Goal: Task Accomplishment & Management: Complete application form

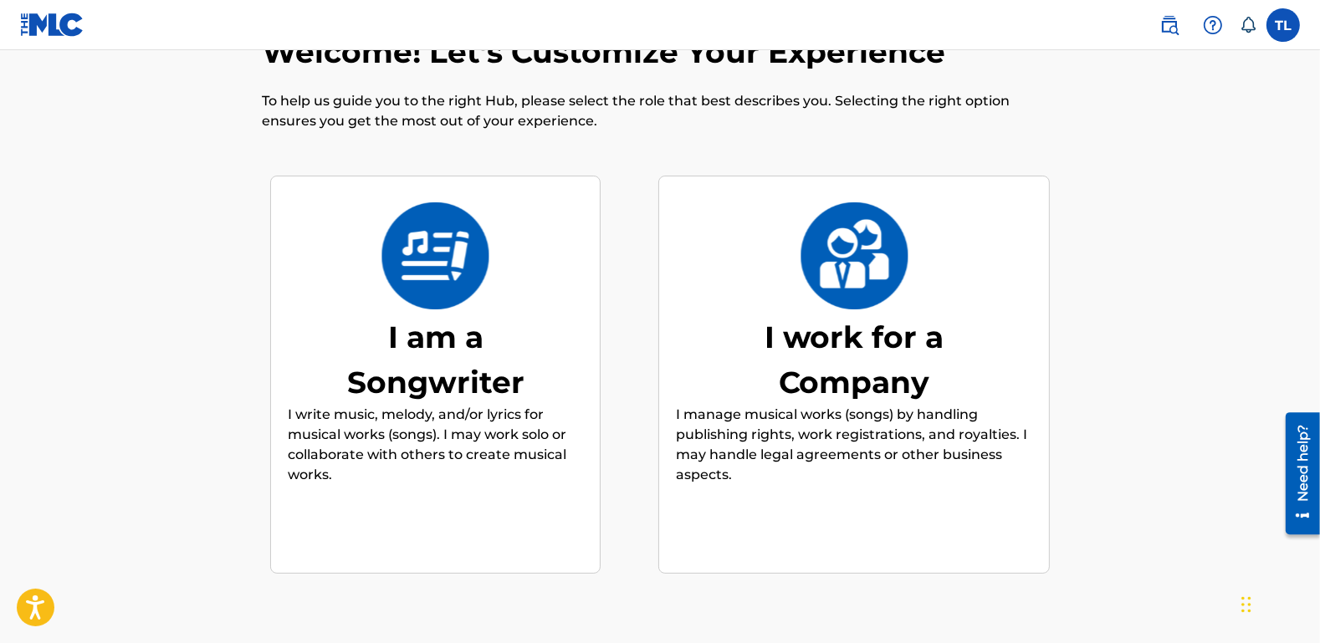
scroll to position [86, 0]
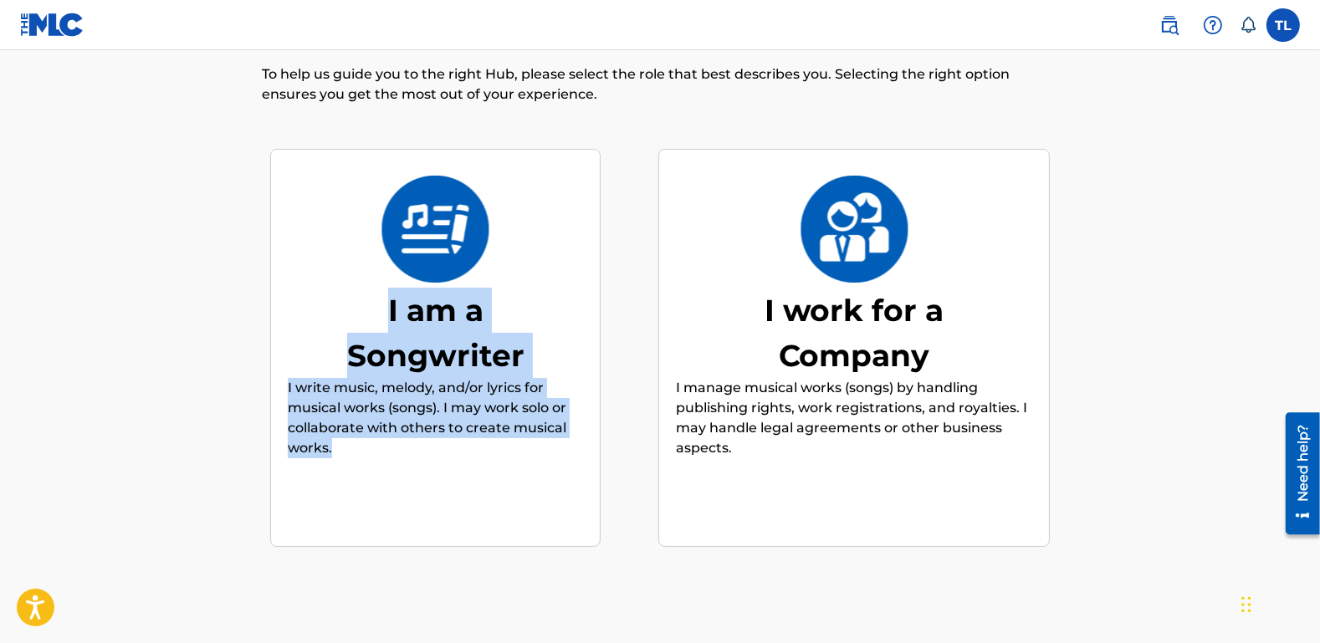
drag, startPoint x: 428, startPoint y: 432, endPoint x: 371, endPoint y: 317, distance: 128.0
click at [371, 317] on div "I am a Songwriter I write music, melody, and/or lyrics for musical works (songs…" at bounding box center [435, 348] width 295 height 322
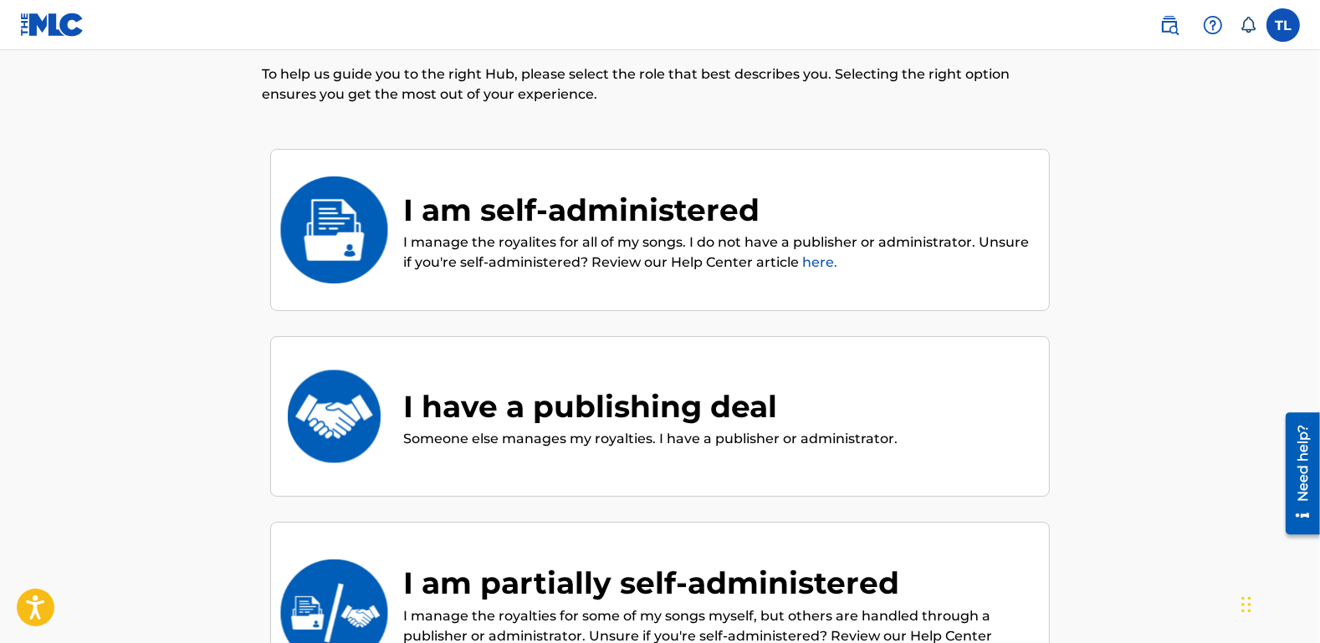
scroll to position [75, 0]
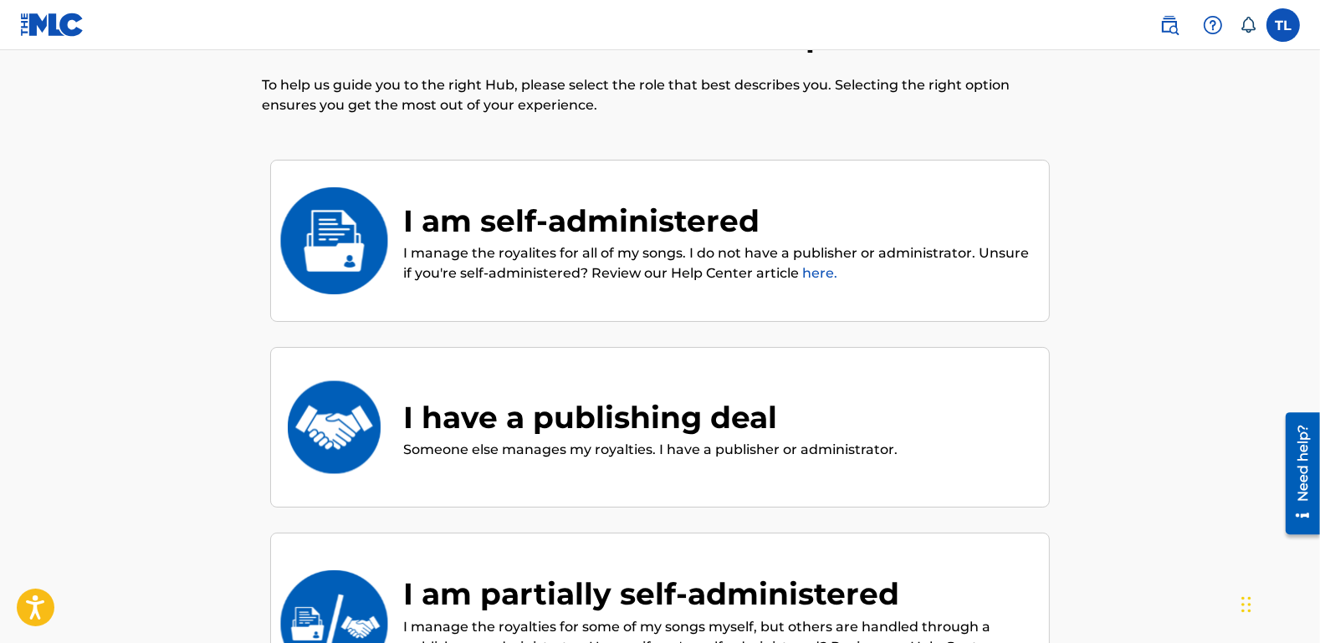
copy div "I am a Songwriter I write music, melody, and/or lyrics for musical works (songs…"
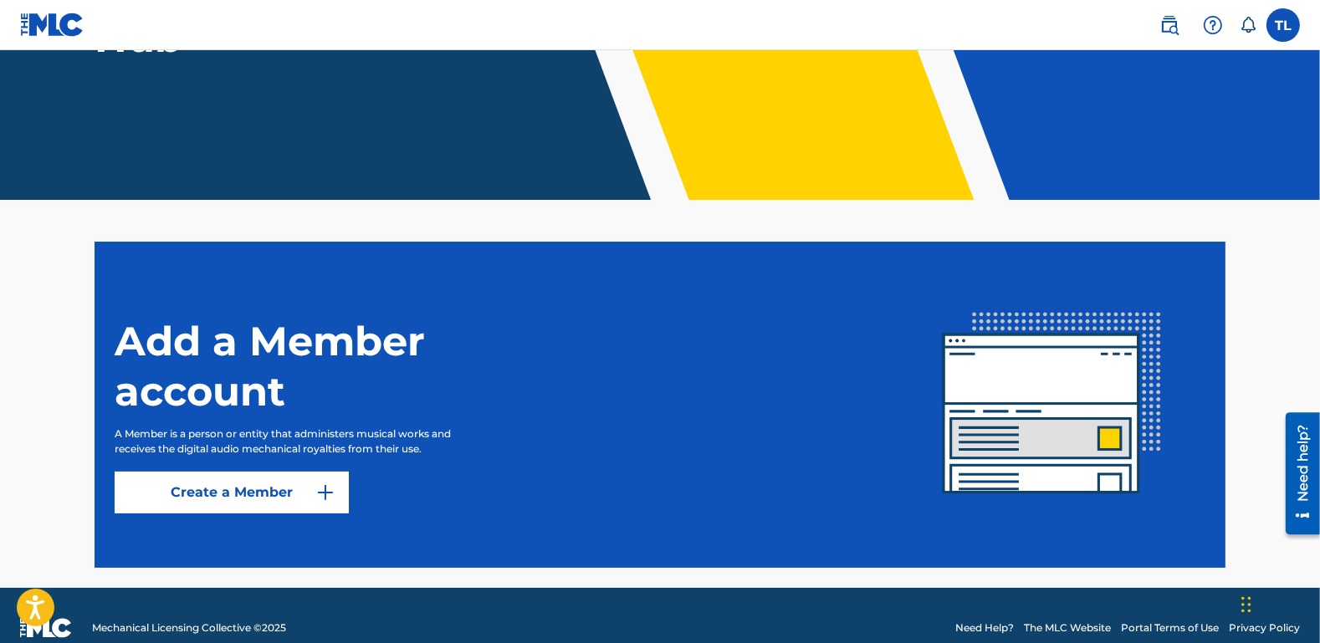
scroll to position [263, 0]
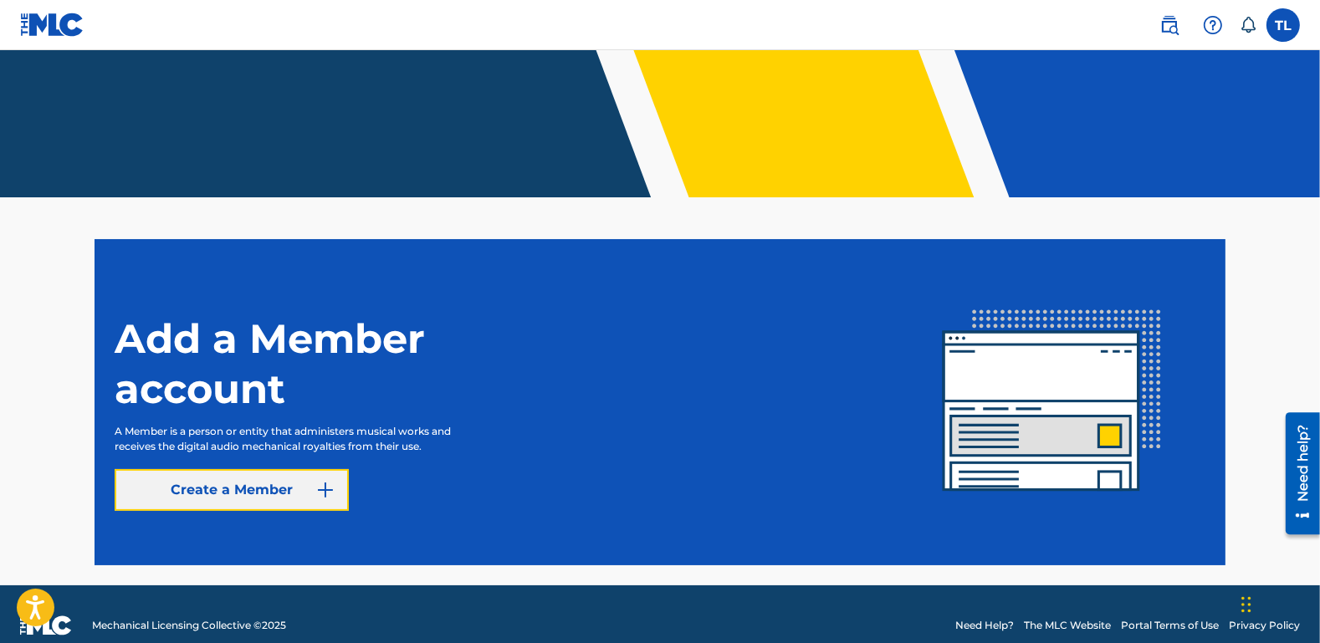
click at [264, 495] on button "Create a Member" at bounding box center [232, 490] width 234 height 42
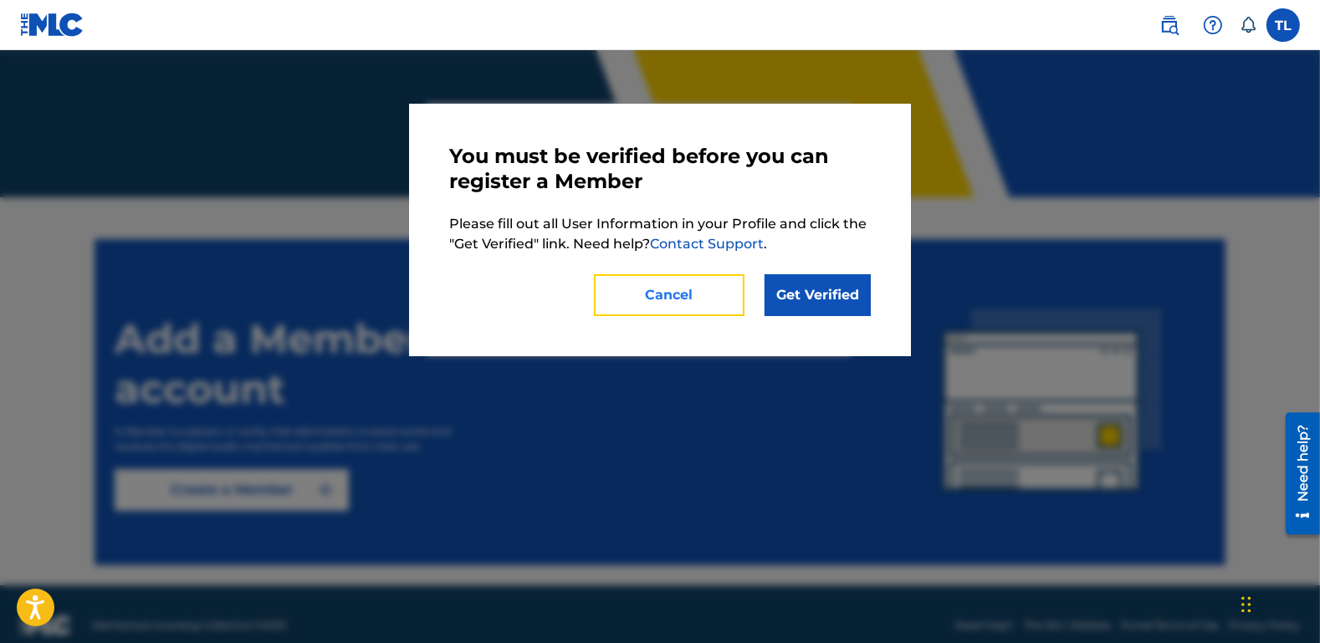
click at [674, 300] on button "Cancel" at bounding box center [669, 295] width 151 height 42
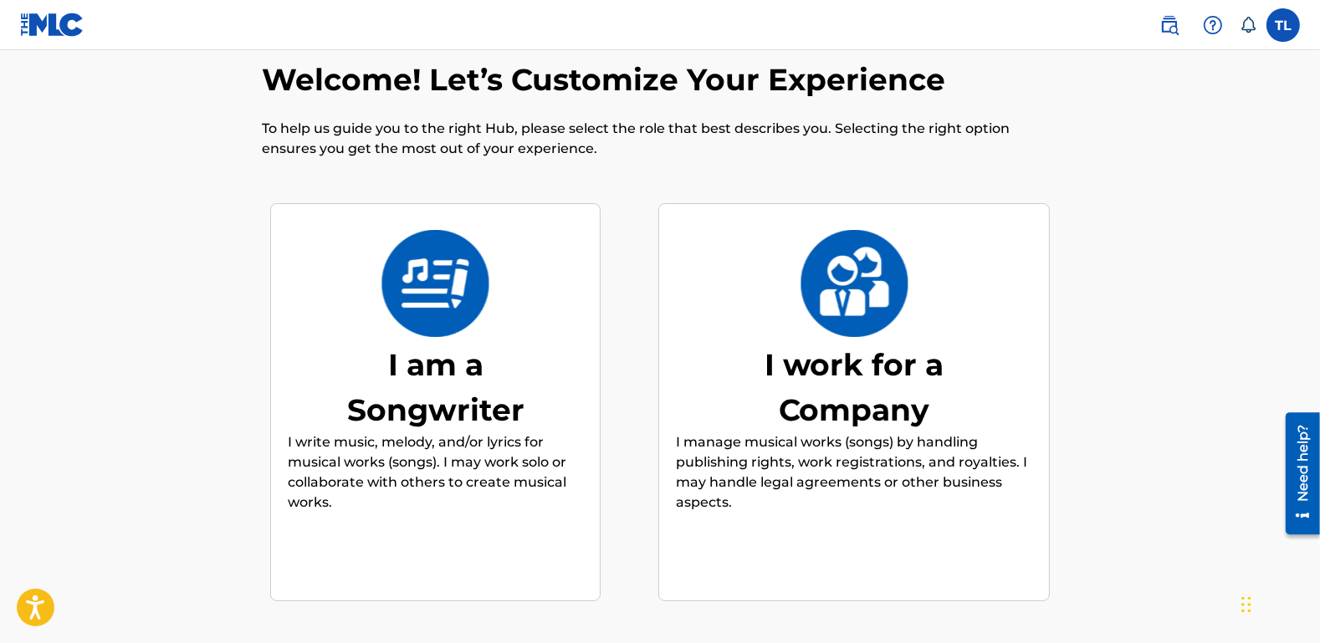
scroll to position [41, 0]
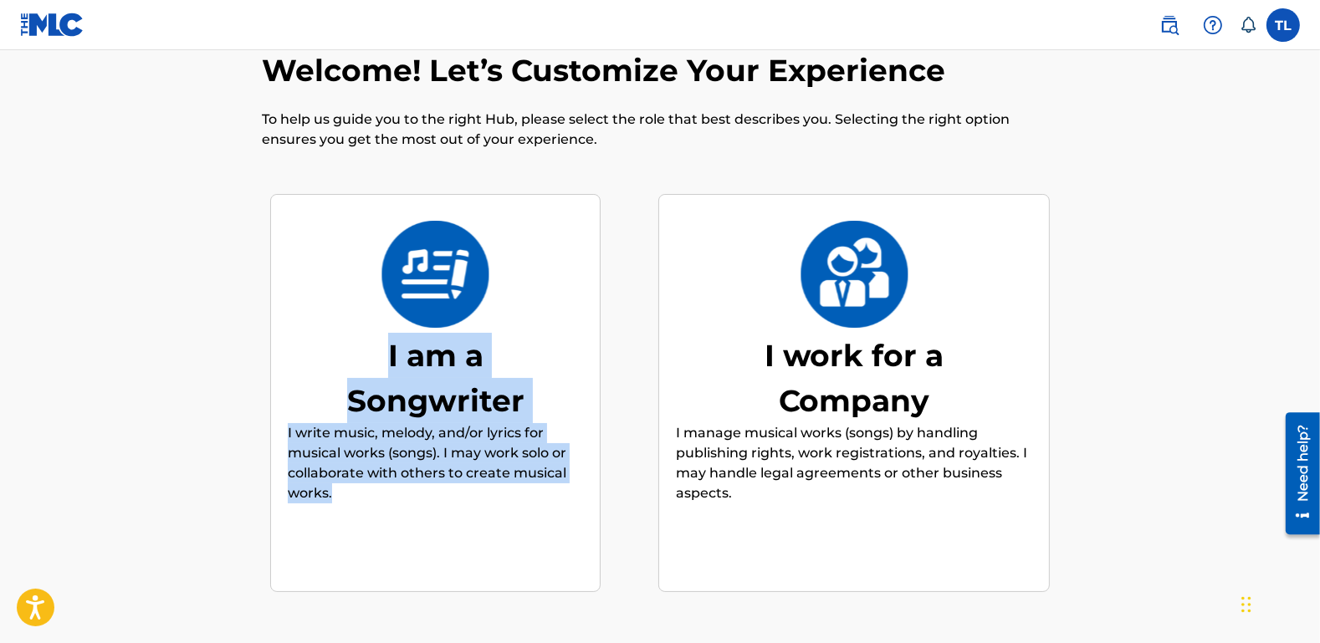
drag, startPoint x: 386, startPoint y: 519, endPoint x: 391, endPoint y: 357, distance: 161.6
click at [391, 357] on div "I am a Songwriter I write music, melody, and/or lyrics for musical works (songs…" at bounding box center [435, 394] width 295 height 322
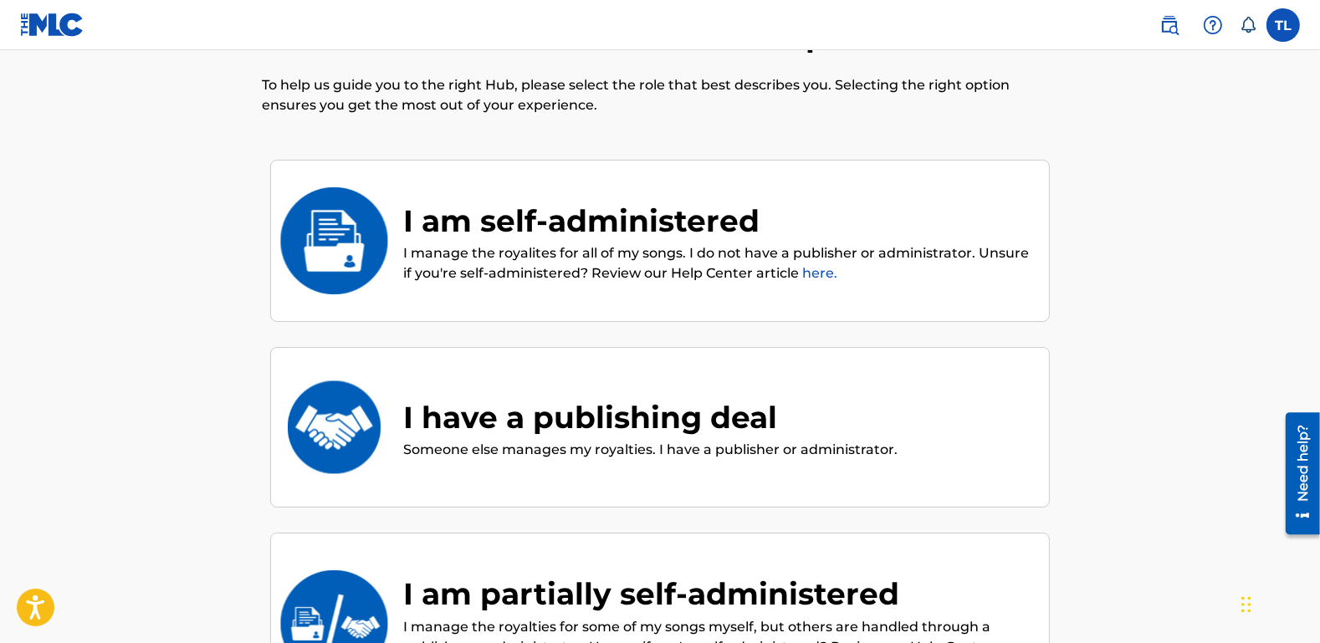
copy div "I am a Songwriter I write music, melody, and/or lyrics for musical works (songs…"
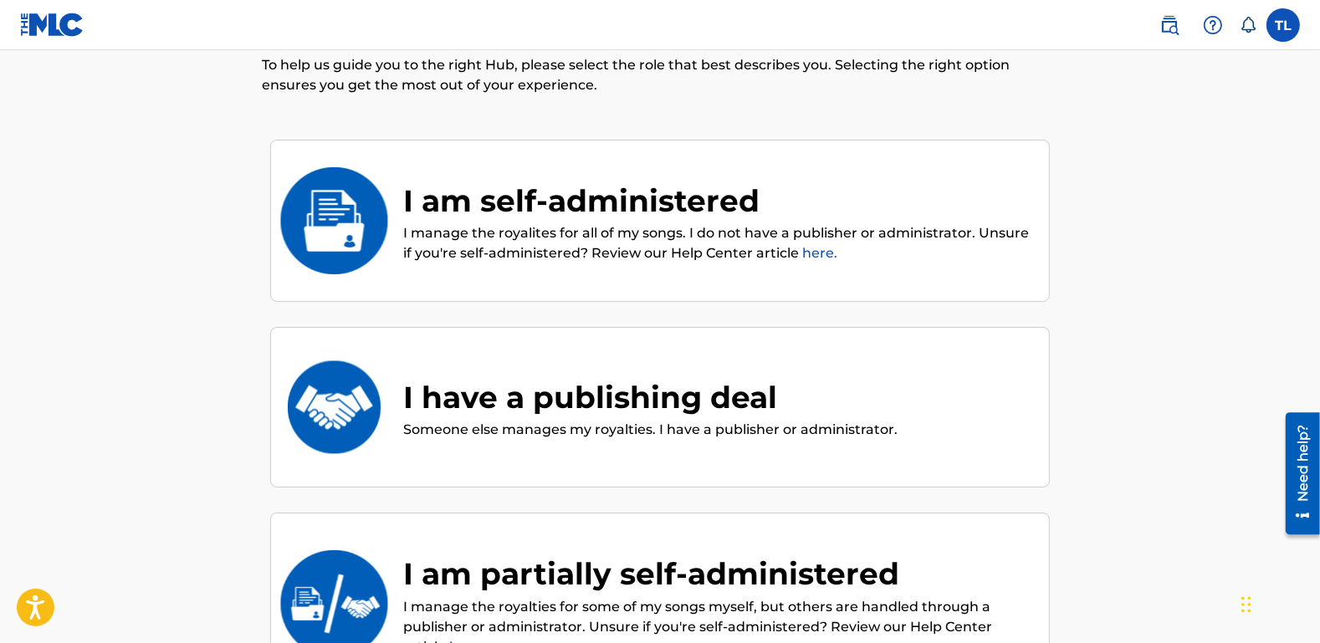
scroll to position [0, 0]
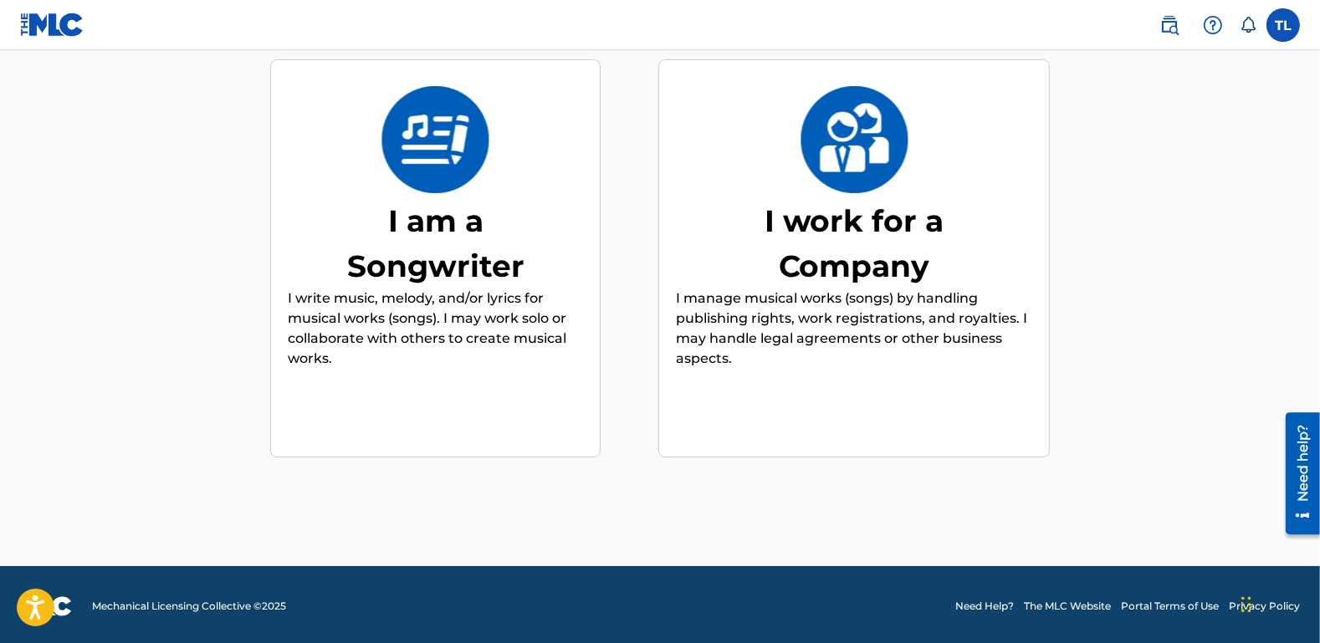
scroll to position [178, 0]
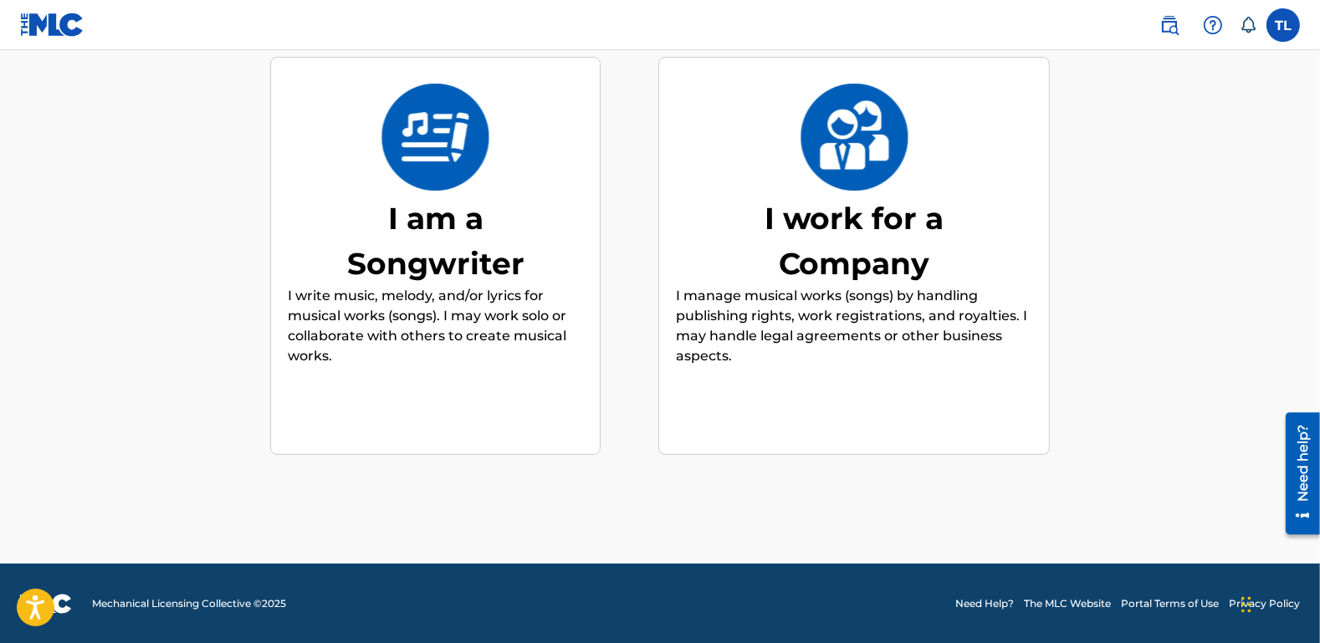
click at [484, 307] on p "I write music, melody, and/or lyrics for musical works (songs). I may work solo…" at bounding box center [435, 326] width 295 height 80
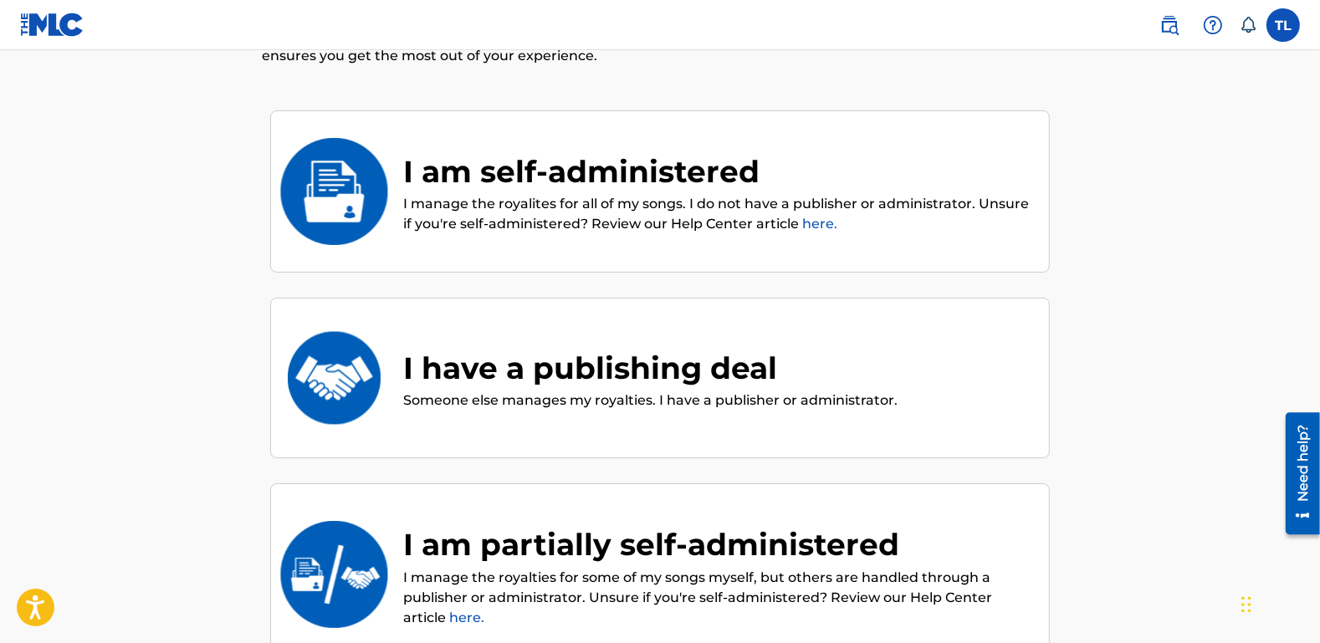
scroll to position [117, 0]
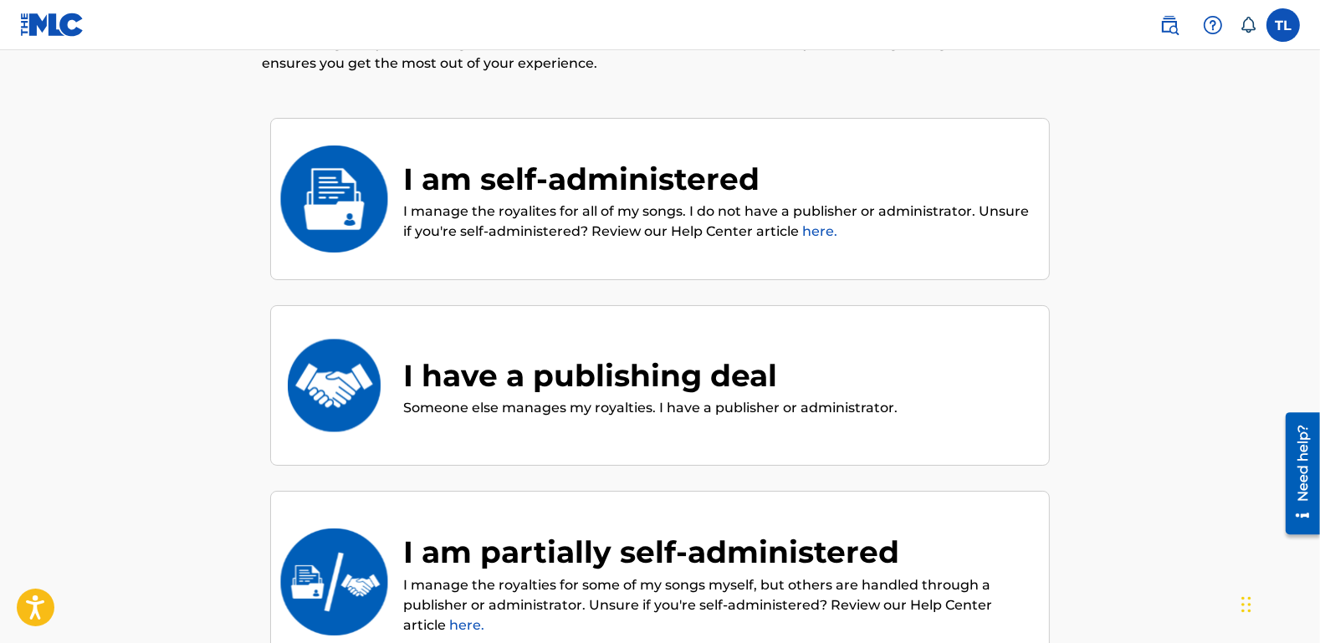
click at [1149, 185] on div "Welcome! Let’s Customize Your Experience To help us guide you to the right Hub,…" at bounding box center [660, 379] width 1131 height 808
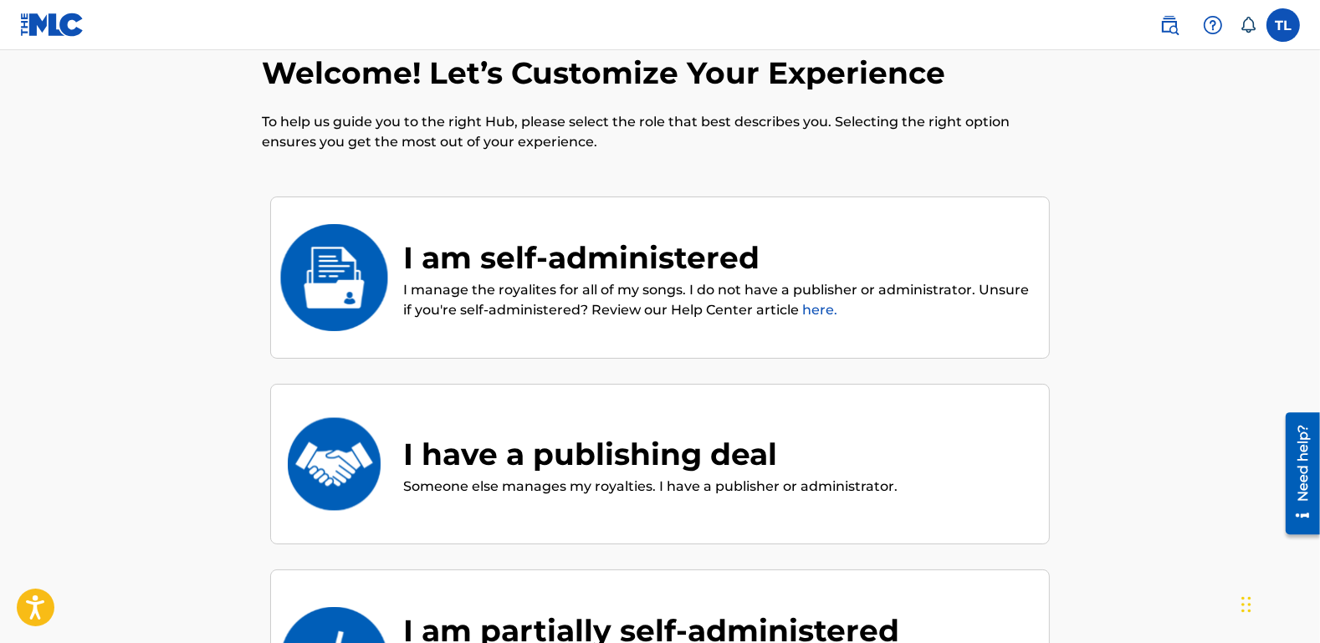
scroll to position [231, 0]
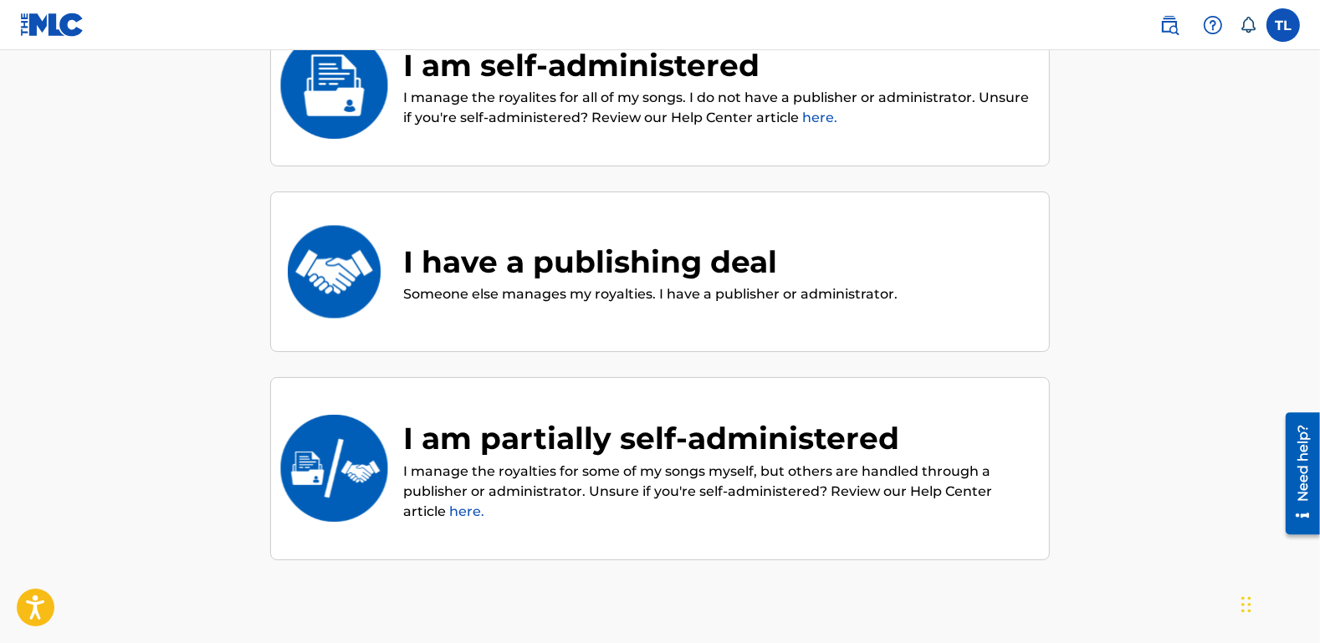
click at [1209, 230] on div "Welcome! Let’s Customize Your Experience To help us guide you to the right Hub,…" at bounding box center [660, 265] width 1131 height 808
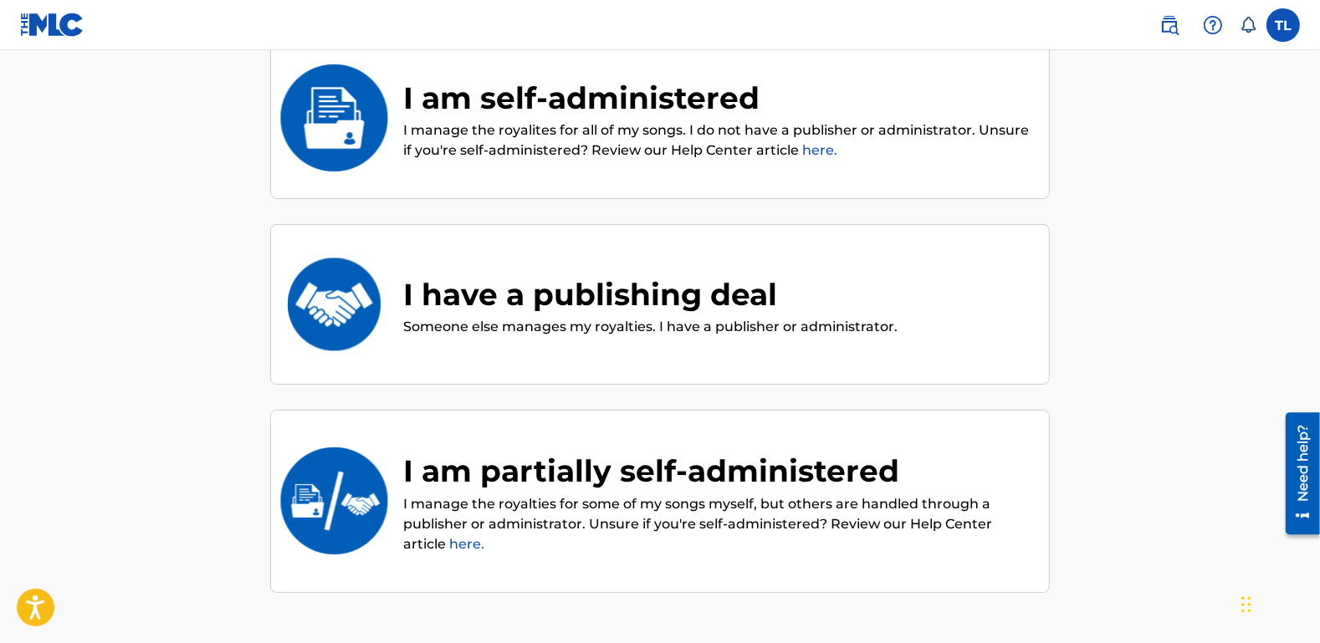
scroll to position [218, 0]
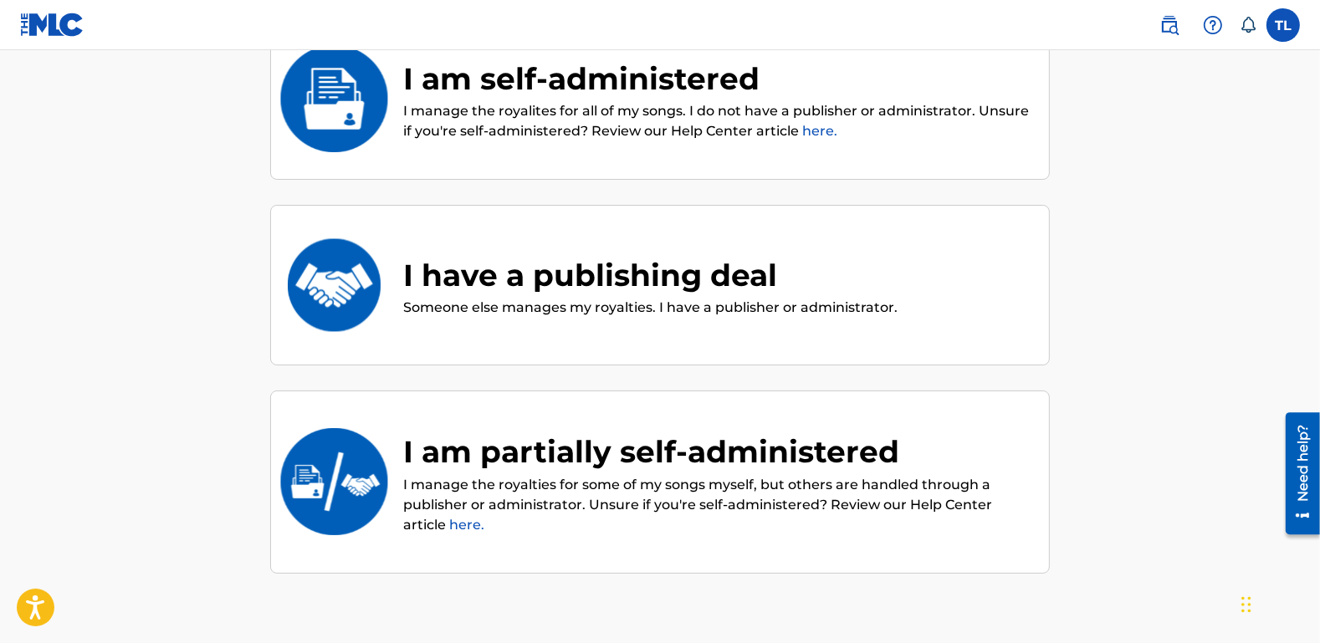
click at [872, 309] on p "Someone else manages my royalties. I have a publisher or administrator." at bounding box center [650, 308] width 494 height 20
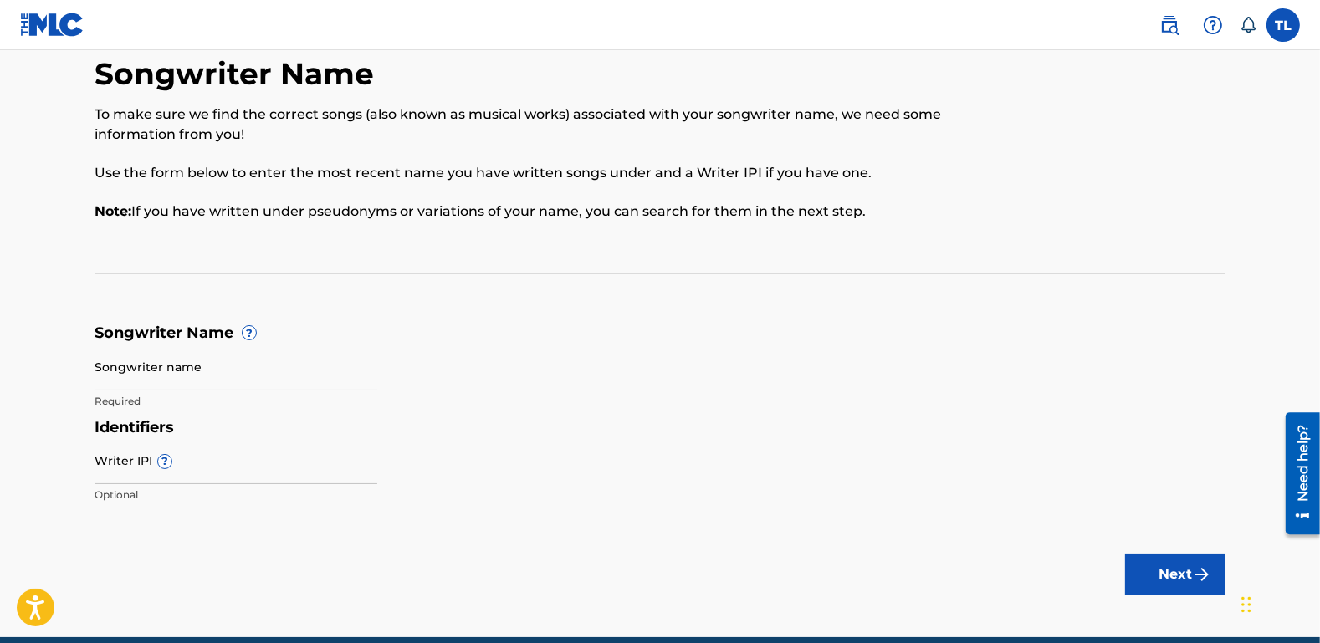
scroll to position [110, 0]
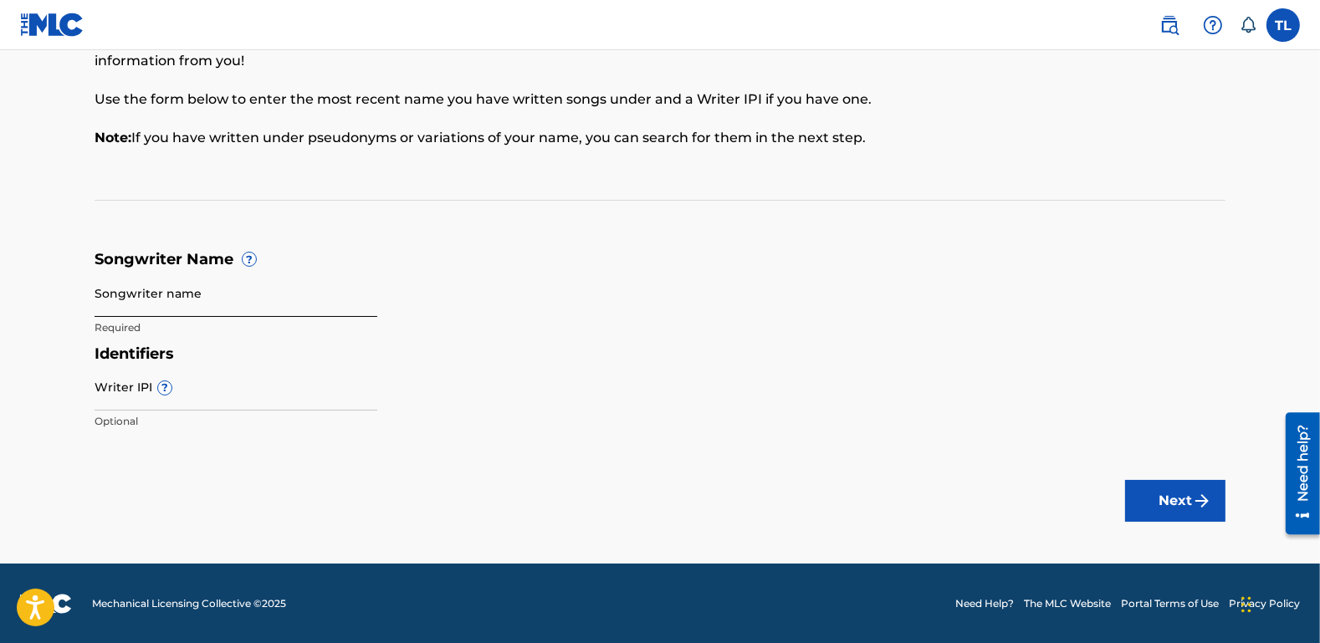
click at [145, 296] on input "Songwriter name" at bounding box center [236, 293] width 283 height 48
type input "Yukiri"
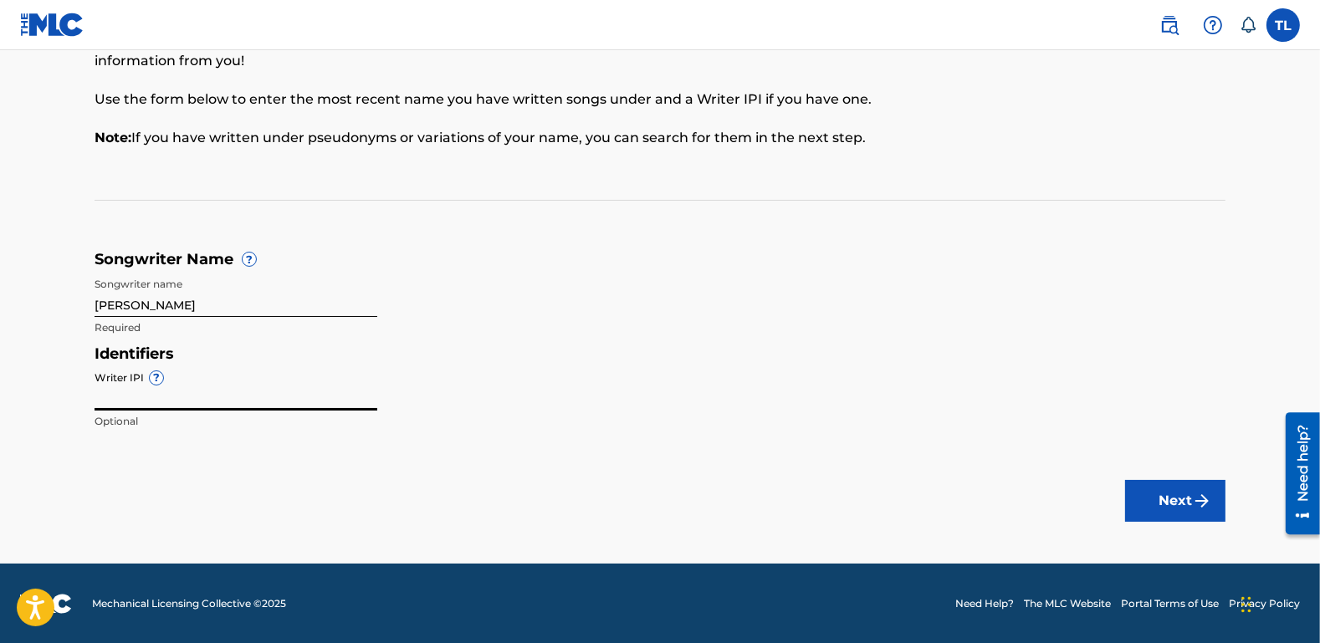
click at [185, 393] on input "Writer IPI ?" at bounding box center [236, 387] width 283 height 48
paste input "01313772565"
type input "01313772565"
click at [1146, 501] on button "Next" at bounding box center [1175, 501] width 100 height 42
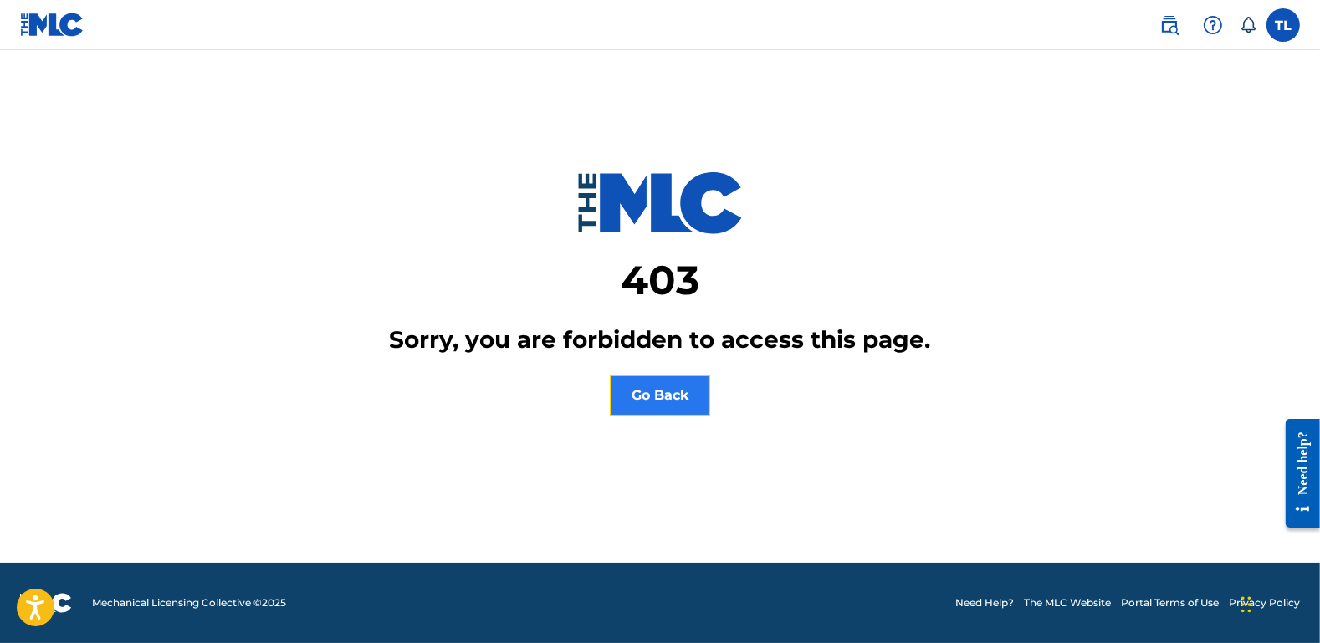
click at [663, 397] on button "Go Back" at bounding box center [660, 396] width 100 height 42
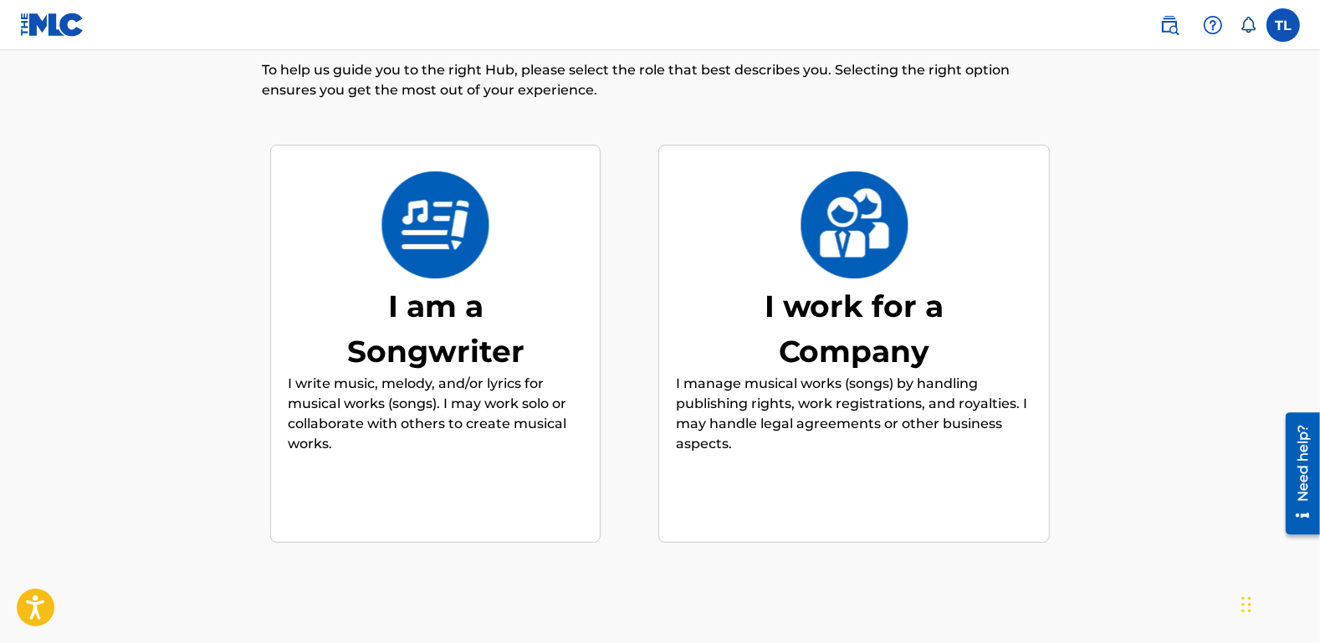
scroll to position [75, 0]
